Goal: Transaction & Acquisition: Purchase product/service

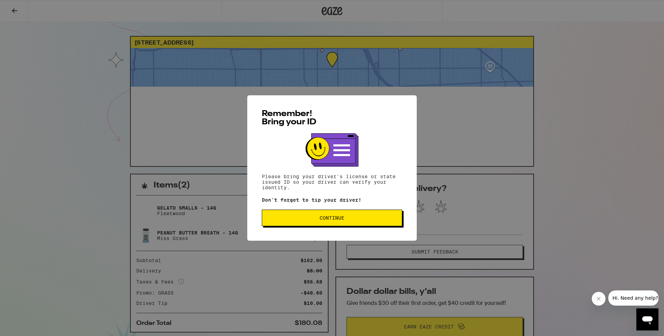
click at [345, 222] on button "Continue" at bounding box center [332, 218] width 140 height 17
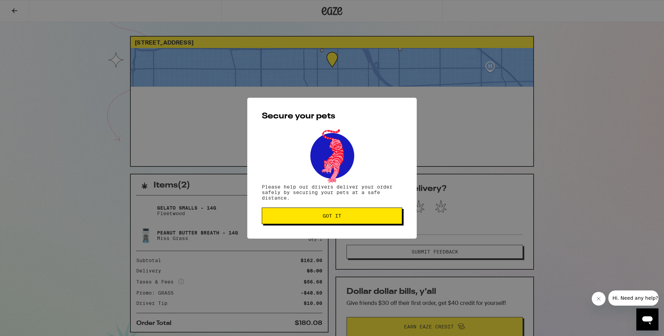
click at [345, 222] on button "Got it" at bounding box center [332, 216] width 140 height 17
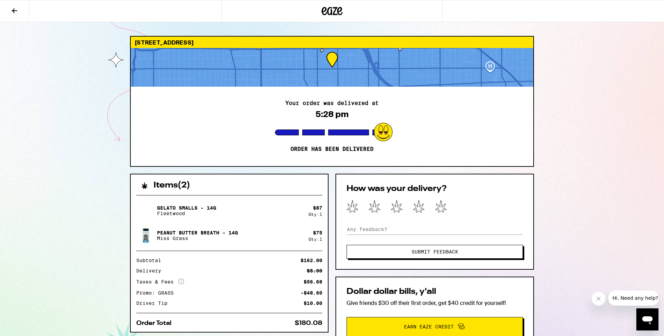
click at [11, 12] on icon at bounding box center [14, 11] width 8 height 8
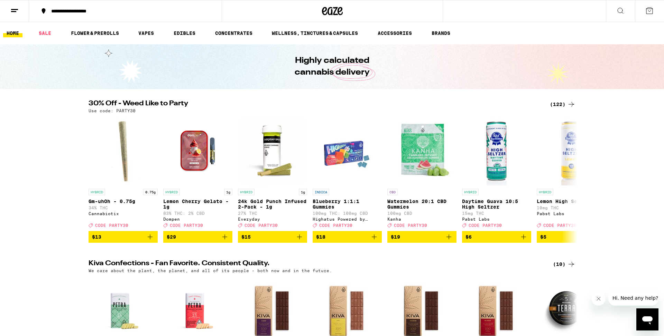
click at [567, 108] on icon at bounding box center [571, 104] width 8 height 8
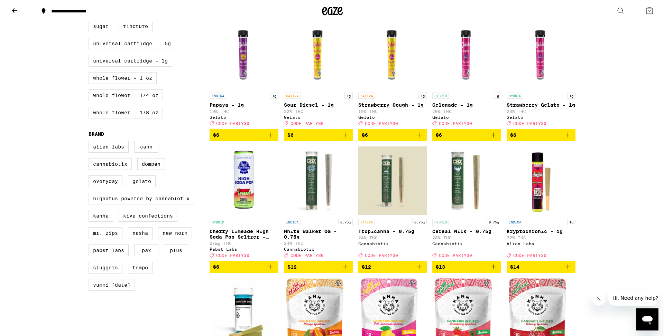
click at [138, 84] on label "Whole Flower - 1 oz" at bounding box center [123, 78] width 68 height 12
checkbox input "true"
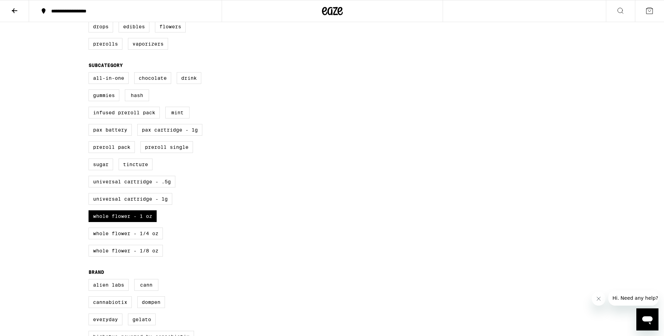
scroll to position [213, 0]
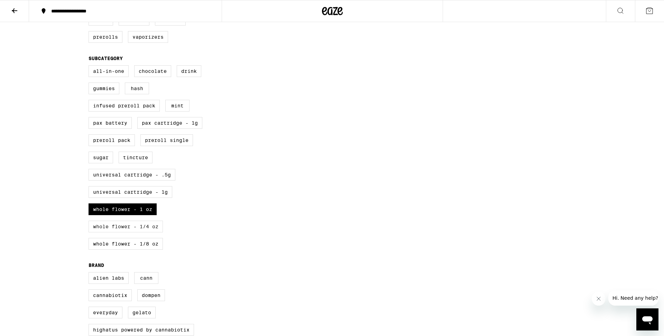
click at [142, 233] on label "Whole Flower - 1/4 oz" at bounding box center [126, 227] width 74 height 12
click at [90, 67] on input "Whole Flower - 1/4 oz" at bounding box center [90, 66] width 0 height 0
checkbox input "true"
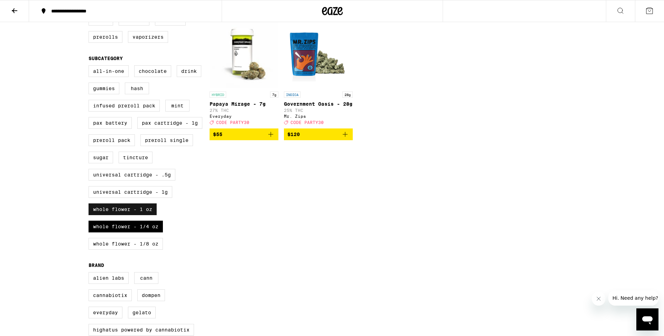
click at [140, 215] on label "Whole Flower - 1 oz" at bounding box center [123, 210] width 68 height 12
click at [90, 67] on input "Whole Flower - 1 oz" at bounding box center [90, 66] width 0 height 0
checkbox input "false"
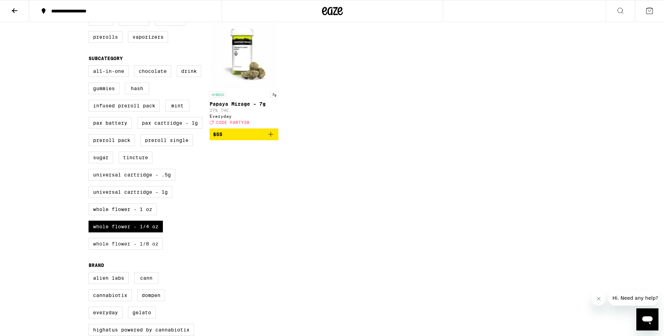
click at [143, 250] on label "Whole Flower - 1/8 oz" at bounding box center [126, 244] width 74 height 12
click at [90, 67] on input "Whole Flower - 1/8 oz" at bounding box center [90, 66] width 0 height 0
checkbox input "true"
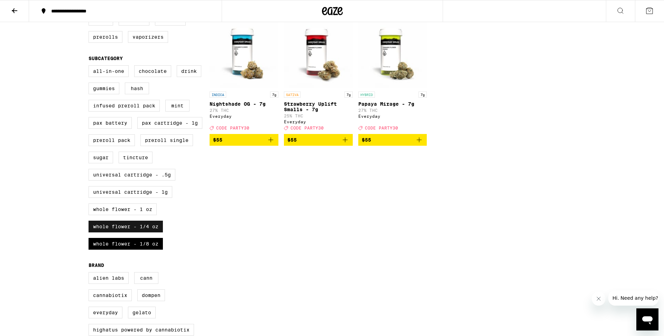
click at [152, 233] on label "Whole Flower - 1/4 oz" at bounding box center [126, 227] width 74 height 12
click at [90, 67] on input "Whole Flower - 1/4 oz" at bounding box center [90, 66] width 0 height 0
checkbox input "false"
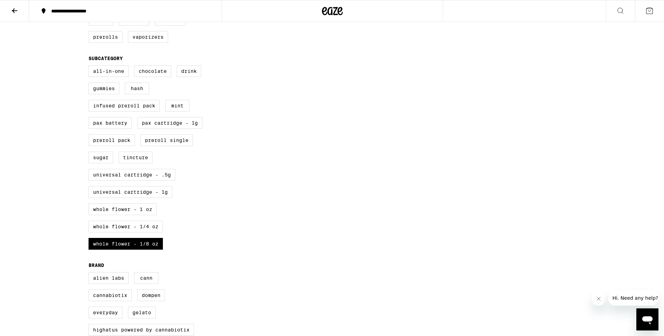
scroll to position [216, 0]
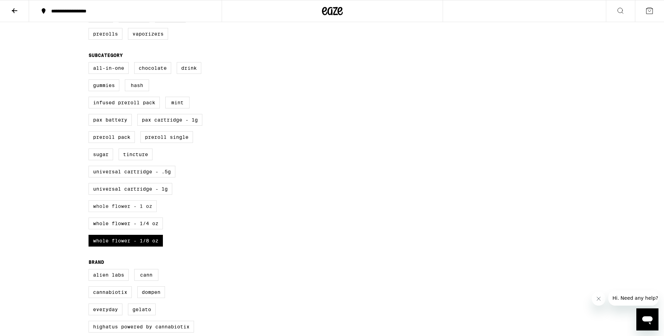
click at [142, 212] on label "Whole Flower - 1 oz" at bounding box center [123, 207] width 68 height 12
click at [90, 64] on input "Whole Flower - 1 oz" at bounding box center [90, 63] width 0 height 0
checkbox input "true"
click at [147, 247] on label "Whole Flower - 1/8 oz" at bounding box center [126, 241] width 74 height 12
click at [90, 64] on input "Whole Flower - 1/8 oz" at bounding box center [90, 63] width 0 height 0
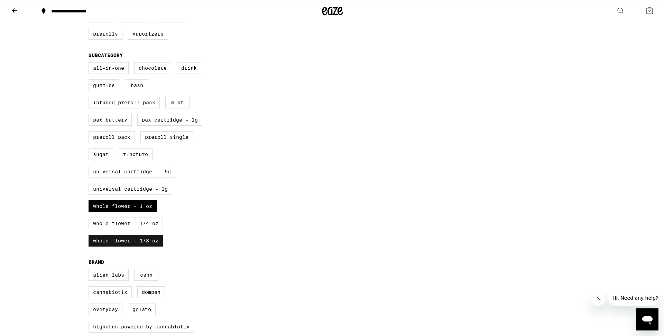
checkbox input "false"
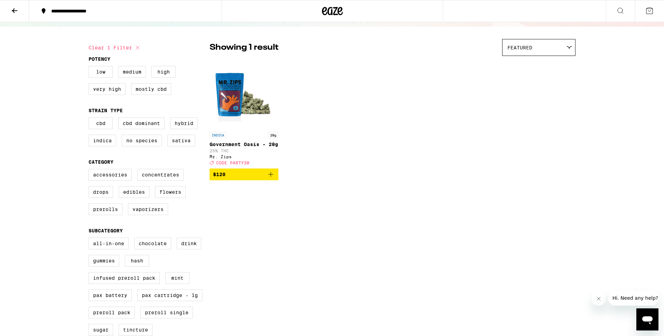
scroll to position [40, 0]
click at [272, 179] on icon "Add to bag" at bounding box center [271, 175] width 8 height 8
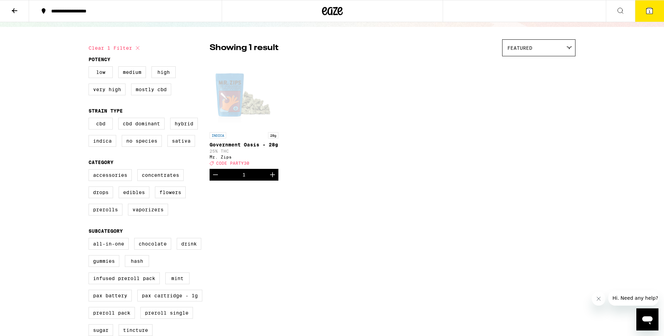
click at [645, 13] on icon at bounding box center [649, 11] width 8 height 8
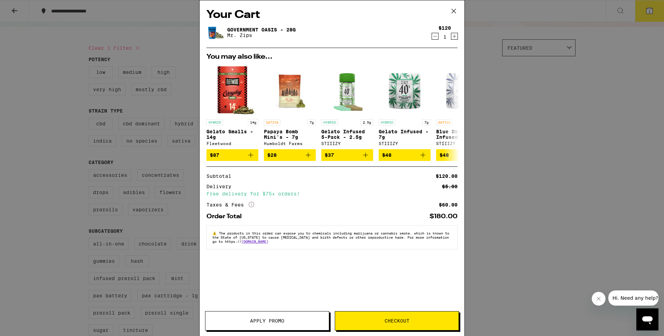
click at [285, 323] on span "Apply Promo" at bounding box center [266, 321] width 123 height 5
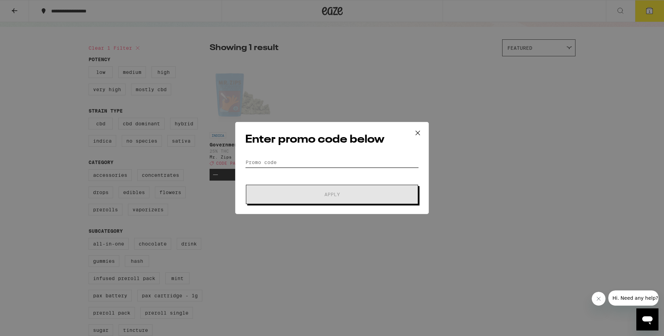
click at [284, 160] on input "Promo Code" at bounding box center [332, 162] width 174 height 10
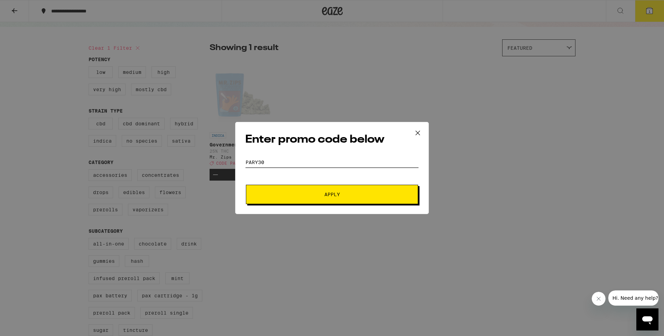
type input "pary30"
click at [420, 132] on icon at bounding box center [418, 133] width 10 height 10
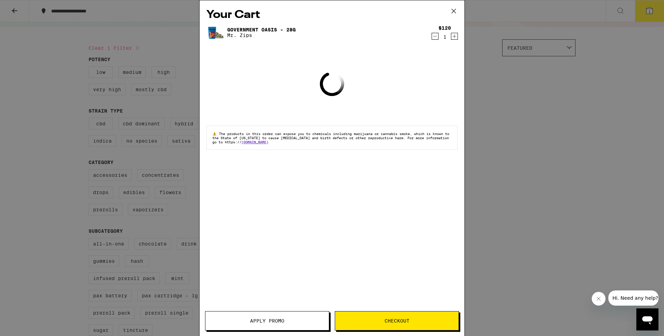
click at [453, 11] on icon at bounding box center [453, 11] width 10 height 10
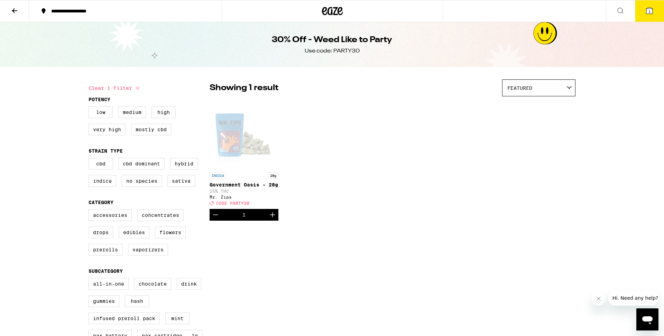
click at [16, 11] on icon at bounding box center [14, 11] width 8 height 8
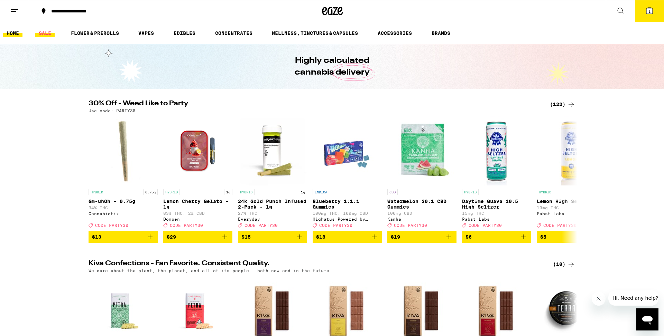
click at [48, 33] on link "SALE" at bounding box center [44, 33] width 19 height 8
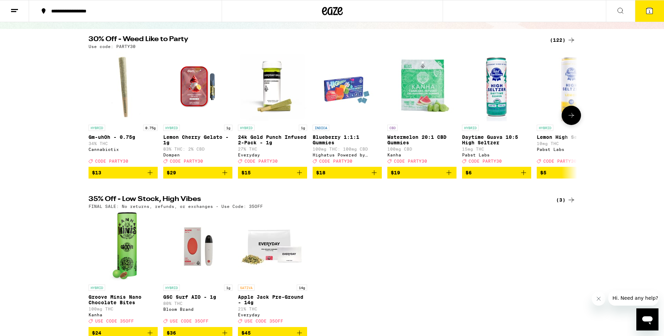
scroll to position [15, 0]
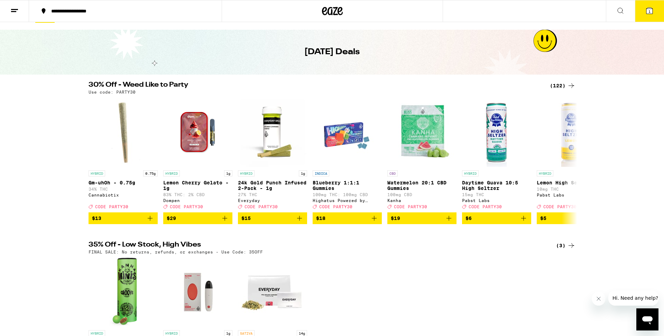
click at [655, 13] on button "1" at bounding box center [649, 10] width 29 height 21
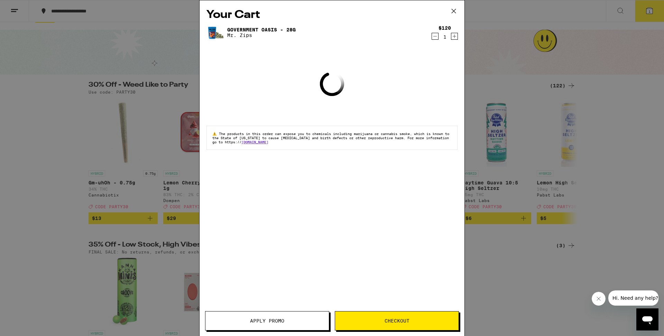
click at [276, 324] on span "Apply Promo" at bounding box center [267, 321] width 34 height 5
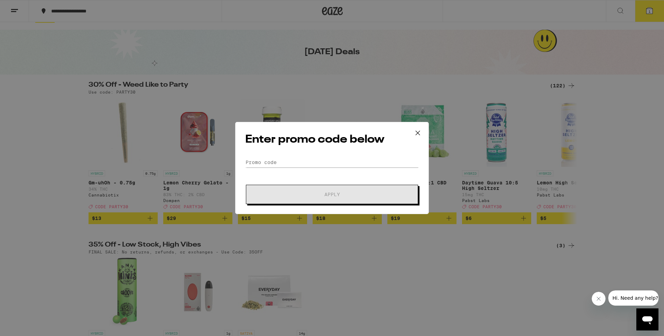
scroll to position [14, 0]
click at [311, 166] on input "Promo Code" at bounding box center [332, 162] width 174 height 10
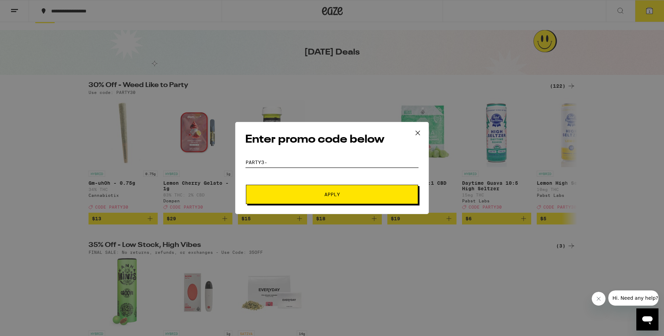
click at [246, 185] on button "Apply" at bounding box center [332, 194] width 172 height 19
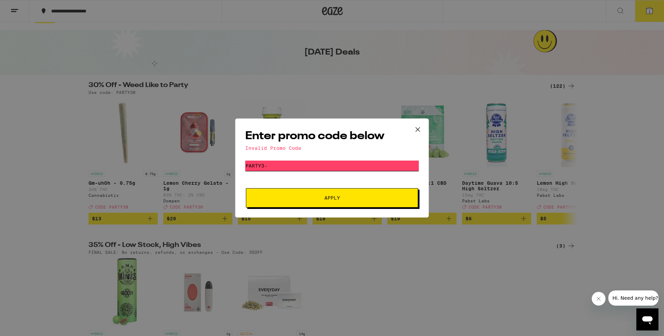
click at [246, 188] on button "Apply" at bounding box center [332, 197] width 172 height 19
type input "party30"
click at [246, 188] on button "Apply" at bounding box center [332, 197] width 172 height 19
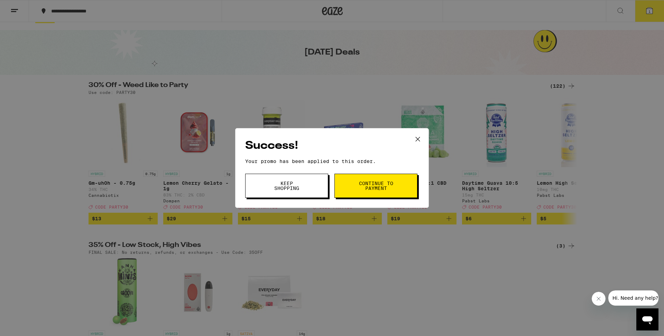
click at [383, 187] on span "Continue to payment" at bounding box center [375, 186] width 35 height 10
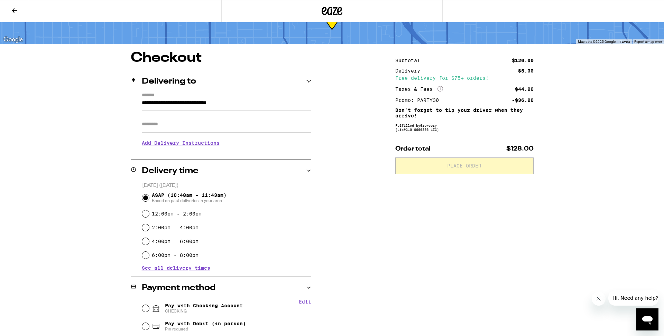
scroll to position [29, 0]
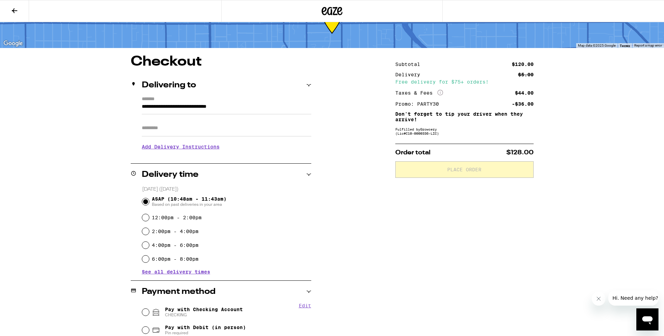
click at [213, 133] on input "Apt/Suite" at bounding box center [226, 128] width 169 height 17
type input "****"
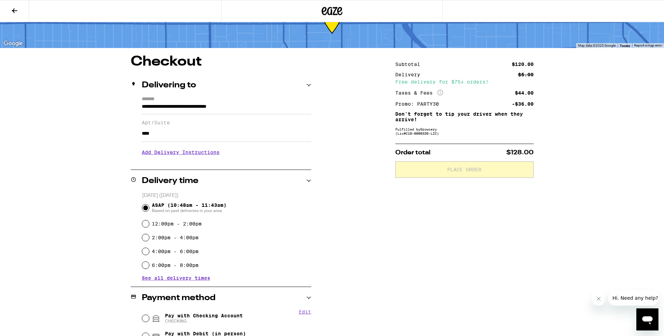
drag, startPoint x: 354, startPoint y: 202, endPoint x: 349, endPoint y: 204, distance: 5.7
click at [355, 202] on div "**********" at bounding box center [332, 235] width 498 height 361
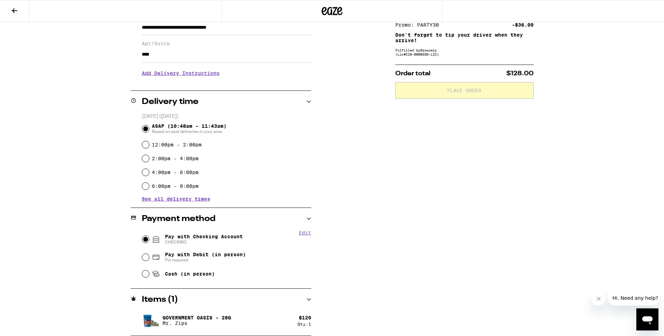
click at [147, 241] on input "Pay with Checking Account CHECKING" at bounding box center [145, 239] width 7 height 7
radio input "true"
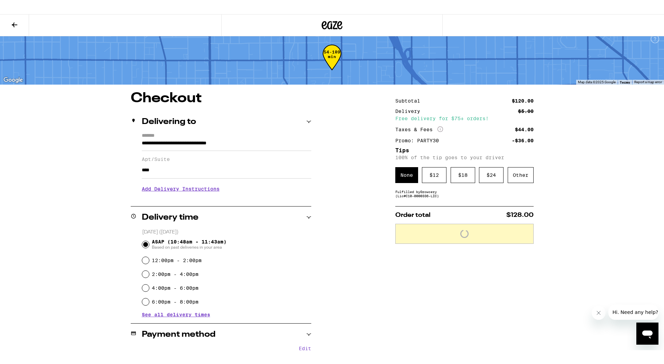
scroll to position [0, 0]
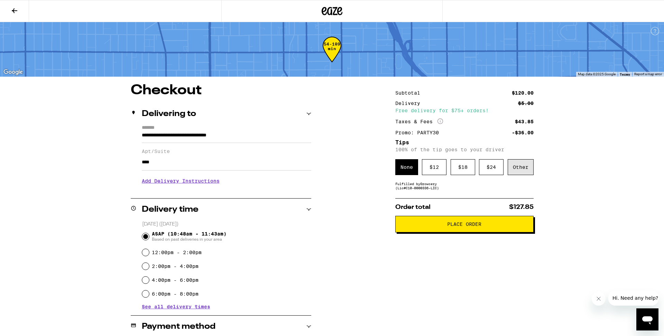
click at [529, 169] on div "Other" at bounding box center [521, 167] width 26 height 16
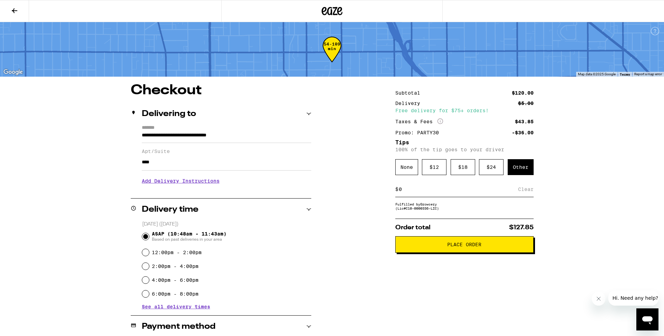
click at [464, 196] on div "$ Clear" at bounding box center [464, 190] width 138 height 16
click at [465, 193] on input at bounding box center [458, 189] width 120 height 6
type input "10"
click at [531, 194] on div "Save" at bounding box center [527, 189] width 12 height 15
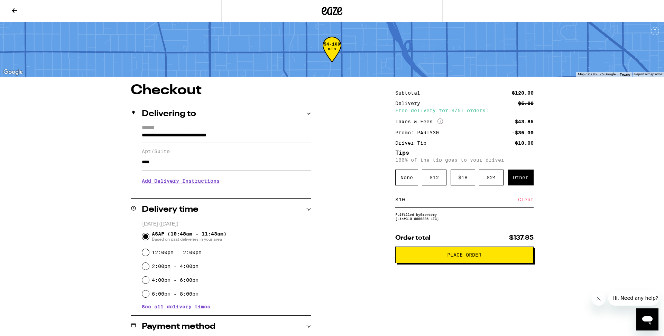
click at [475, 258] on span "Place Order" at bounding box center [464, 255] width 34 height 5
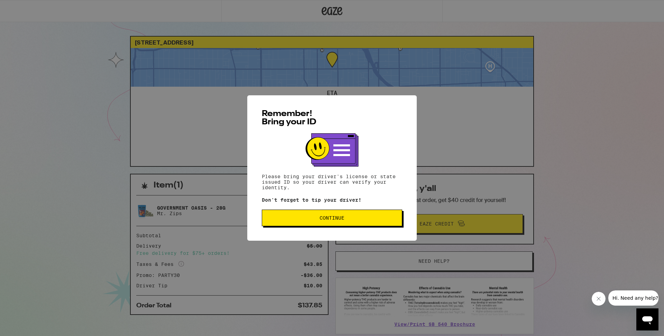
click at [330, 217] on span "Continue" at bounding box center [332, 218] width 25 height 5
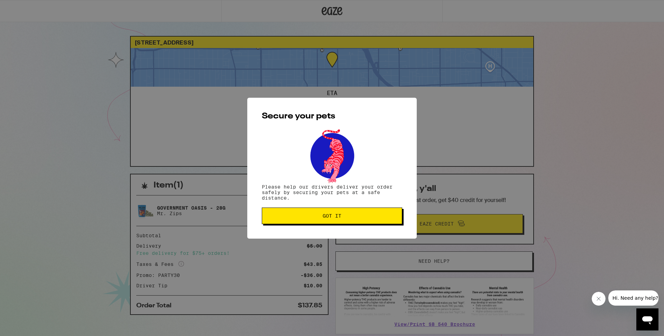
click at [347, 224] on button "Got it" at bounding box center [332, 216] width 140 height 17
